Goal: Task Accomplishment & Management: Manage account settings

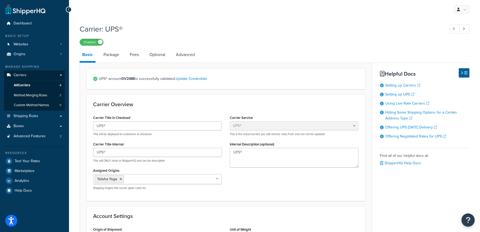
select select "ups"
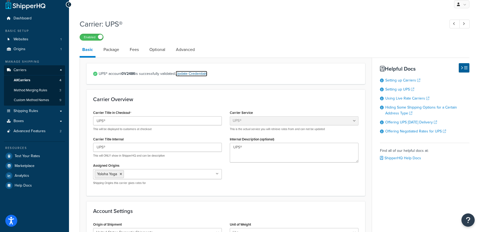
click at [204, 75] on link "Update Credentials" at bounding box center [192, 74] width 32 height 6
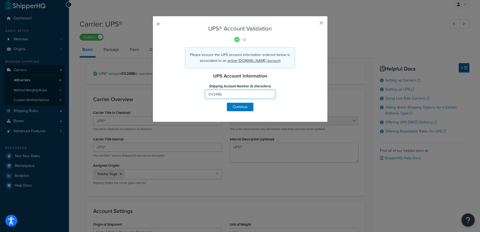
click at [249, 94] on input "0V2486" at bounding box center [240, 94] width 70 height 9
click at [314, 24] on button "button" at bounding box center [313, 24] width 1 height 1
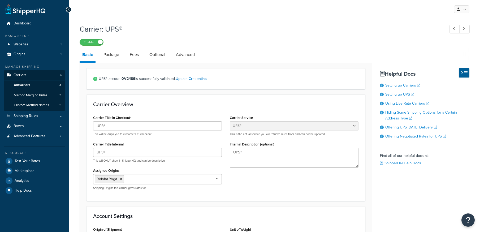
select select "ups"
click at [194, 80] on link "Update Credentials" at bounding box center [192, 79] width 32 height 6
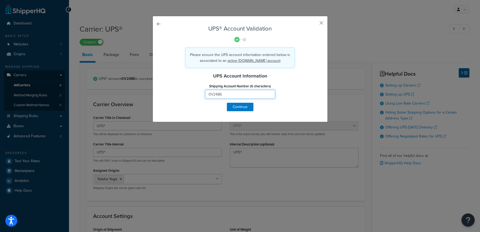
click at [223, 96] on input "0V2486" at bounding box center [240, 94] width 70 height 9
type input "0"
type input "K10E23"
click at [237, 107] on button "Continue" at bounding box center [240, 107] width 27 height 8
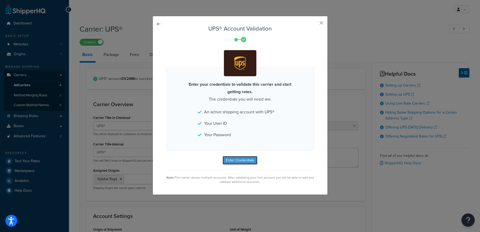
click at [233, 162] on button "Enter Credentials" at bounding box center [240, 160] width 35 height 8
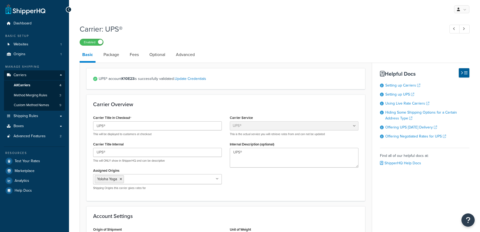
select select "ups"
